Goal: Find specific page/section: Find specific page/section

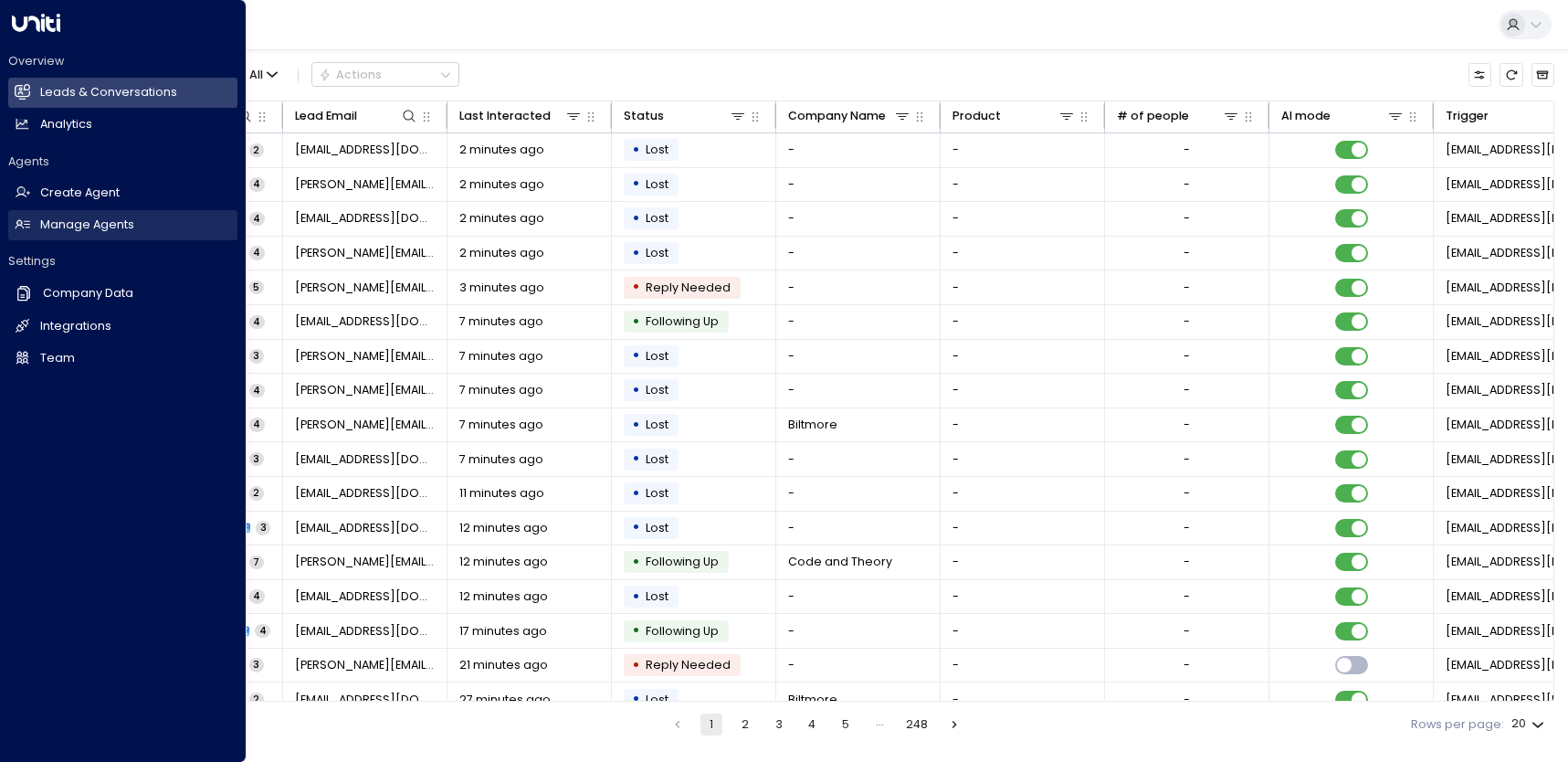
click at [28, 218] on icon at bounding box center [23, 224] width 16 height 16
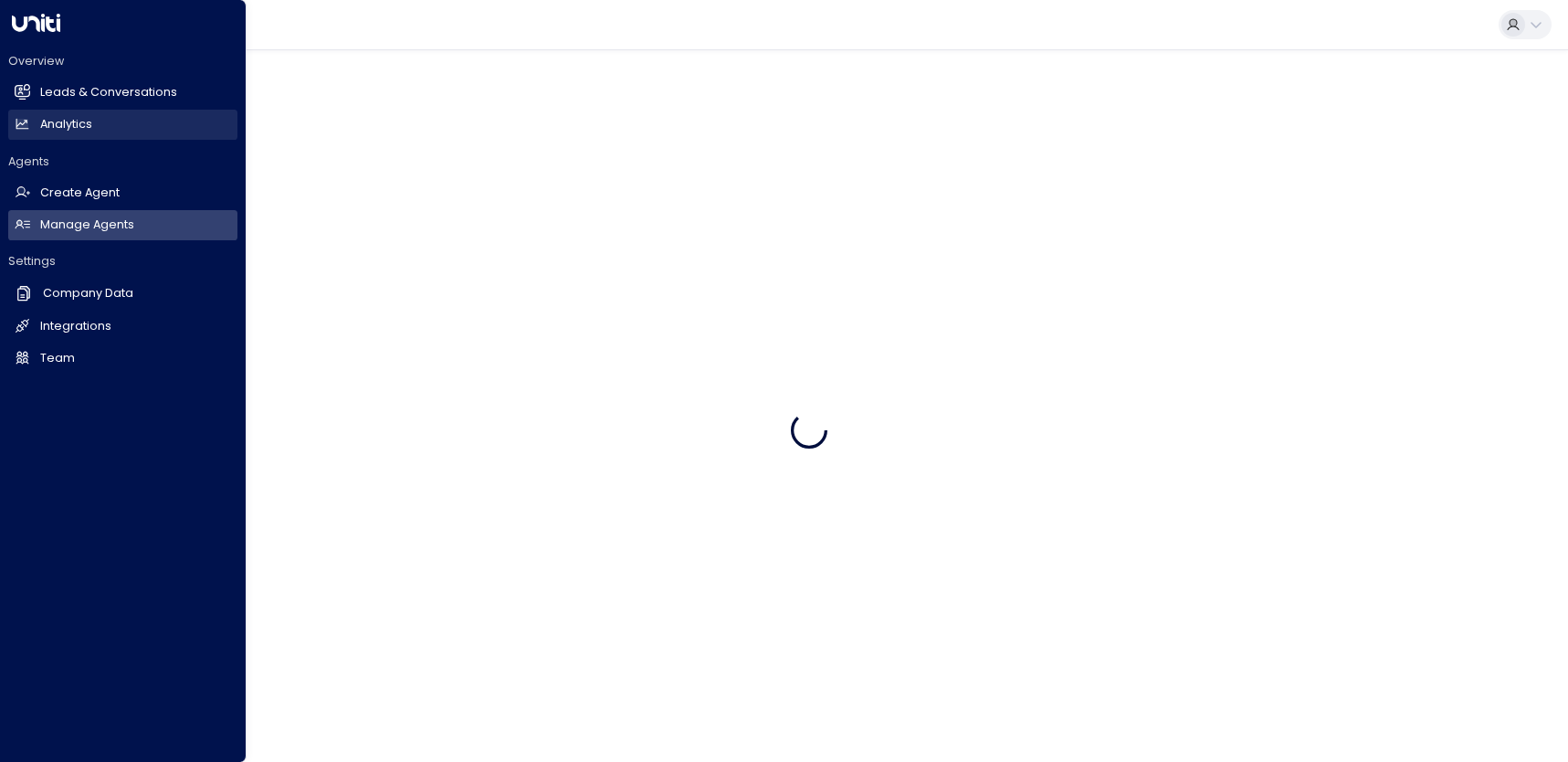
click at [57, 113] on link "Analytics Analytics" at bounding box center [122, 125] width 229 height 30
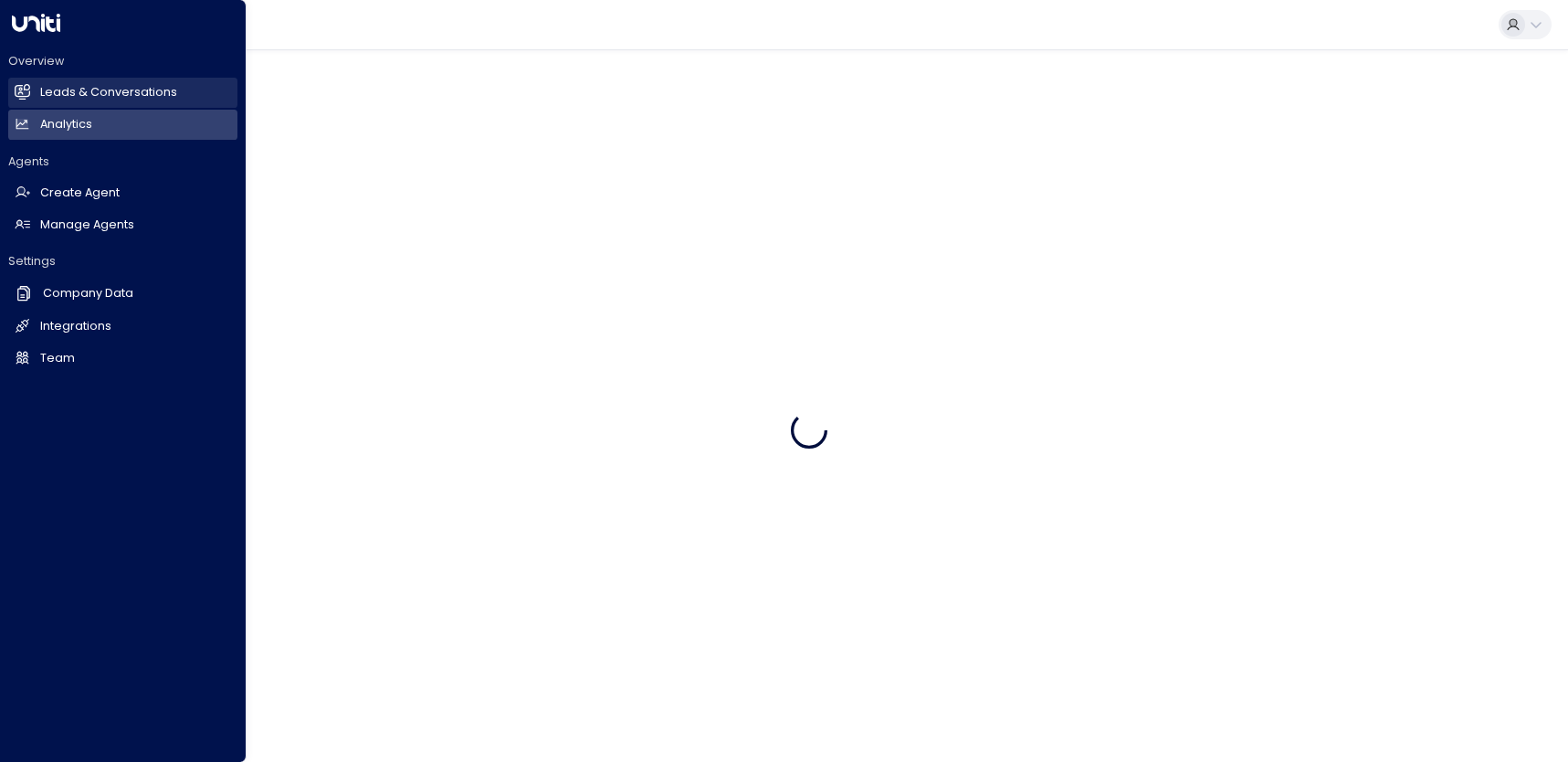
click at [59, 100] on h2 "Leads & Conversations" at bounding box center [108, 92] width 137 height 18
